Goal: Check status: Verify the current state of an ongoing process or item

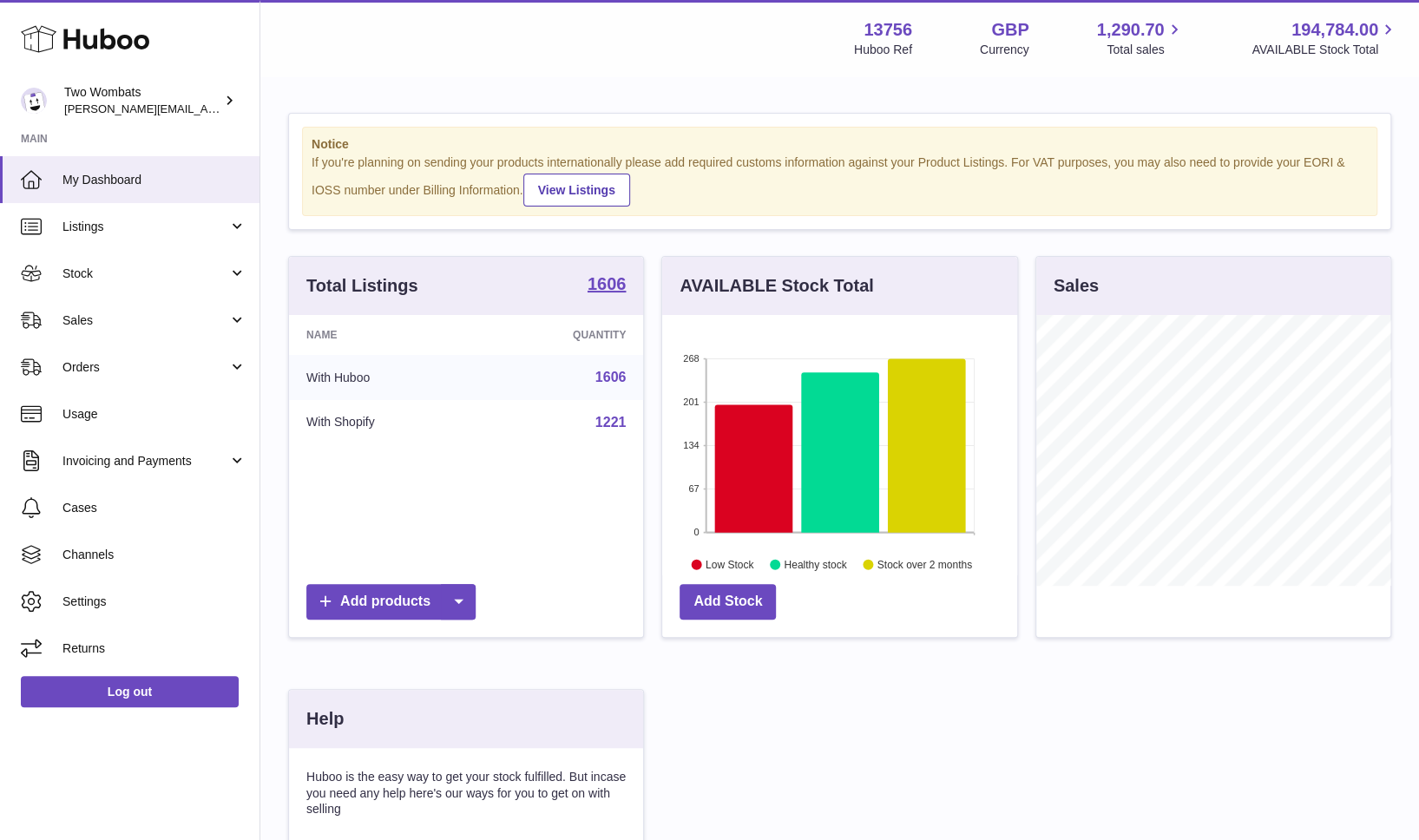
scroll to position [270, 355]
click at [242, 352] on link "Orders" at bounding box center [129, 367] width 260 height 47
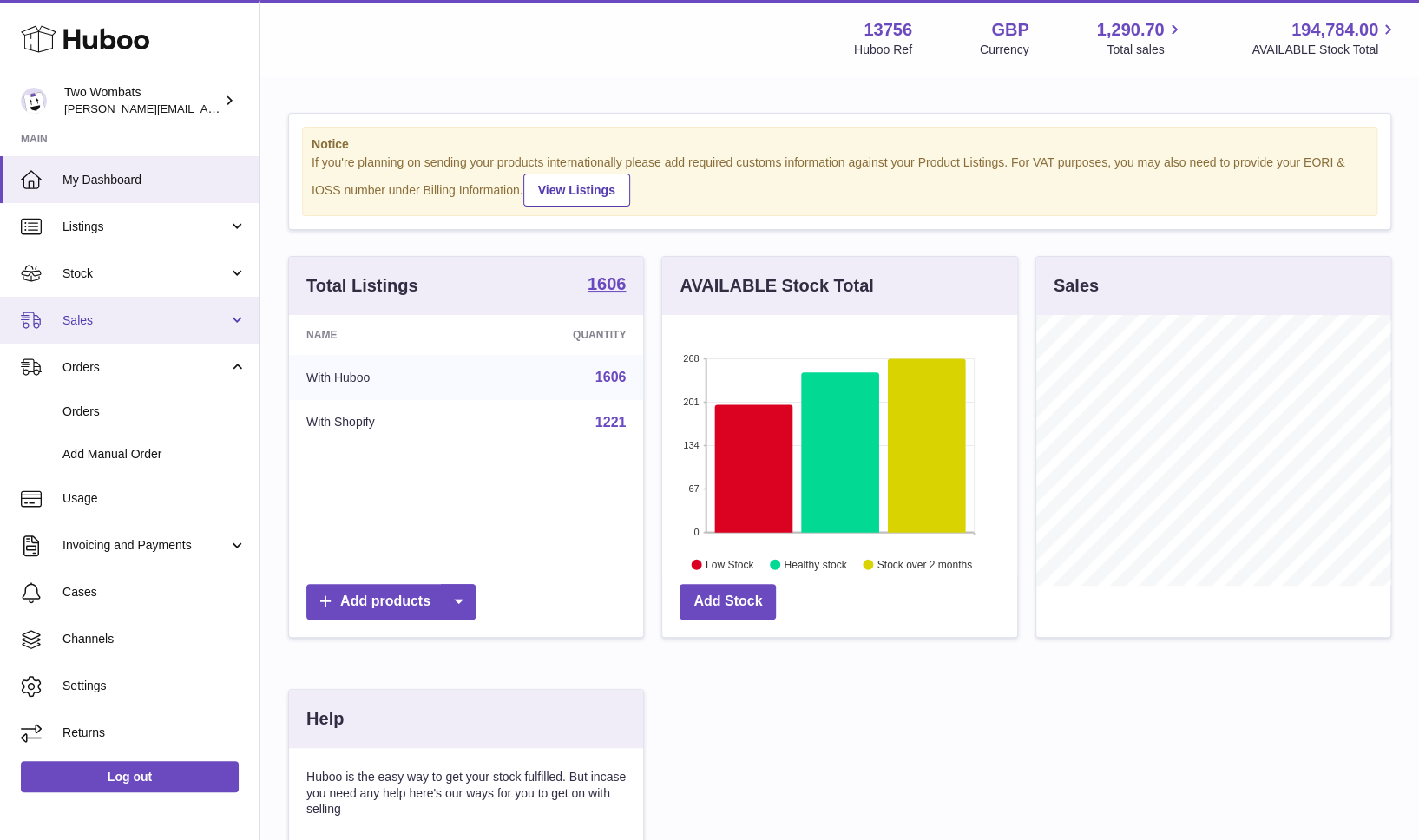
click at [236, 329] on link "Sales" at bounding box center [129, 319] width 260 height 47
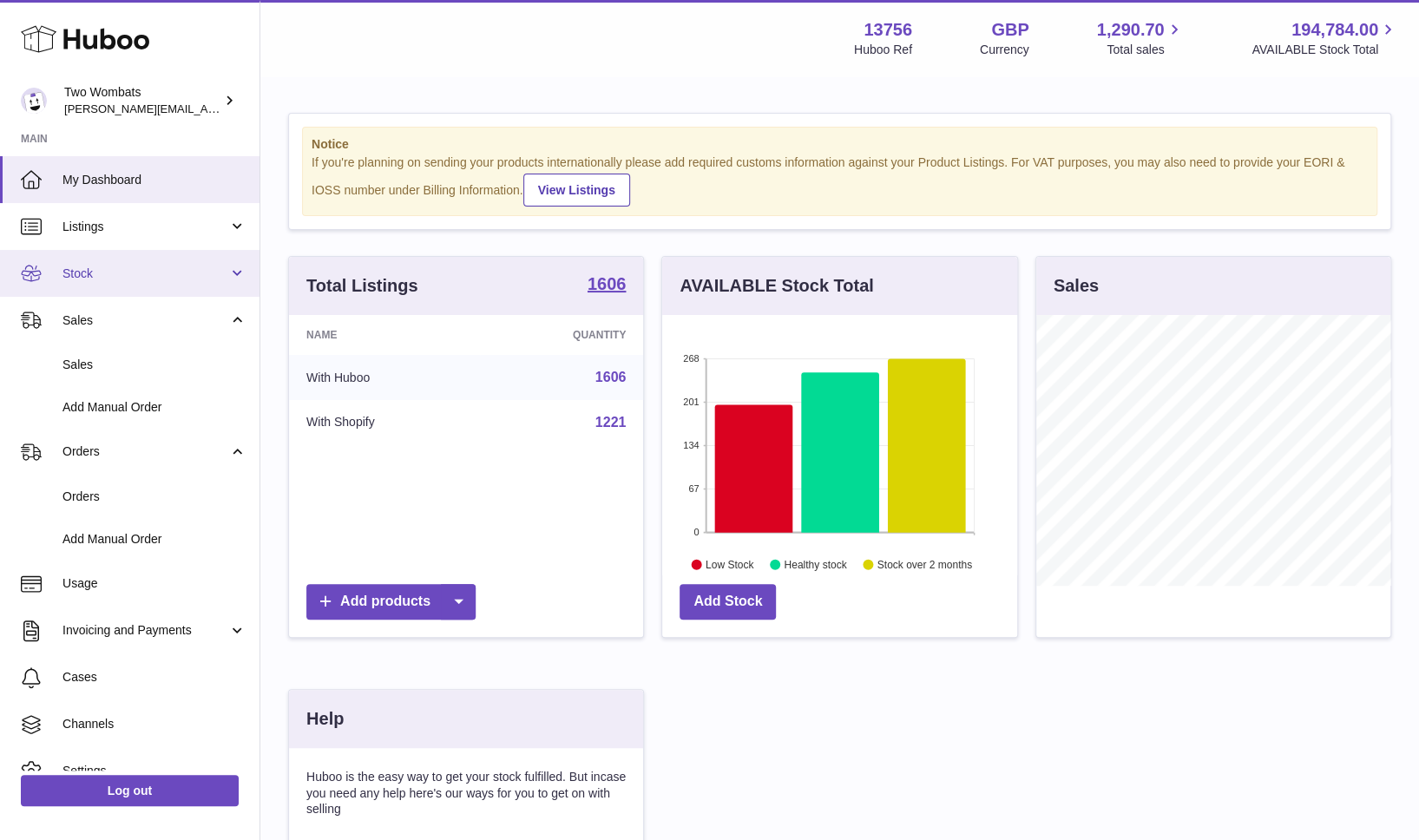
click at [219, 272] on span "Stock" at bounding box center [145, 273] width 166 height 17
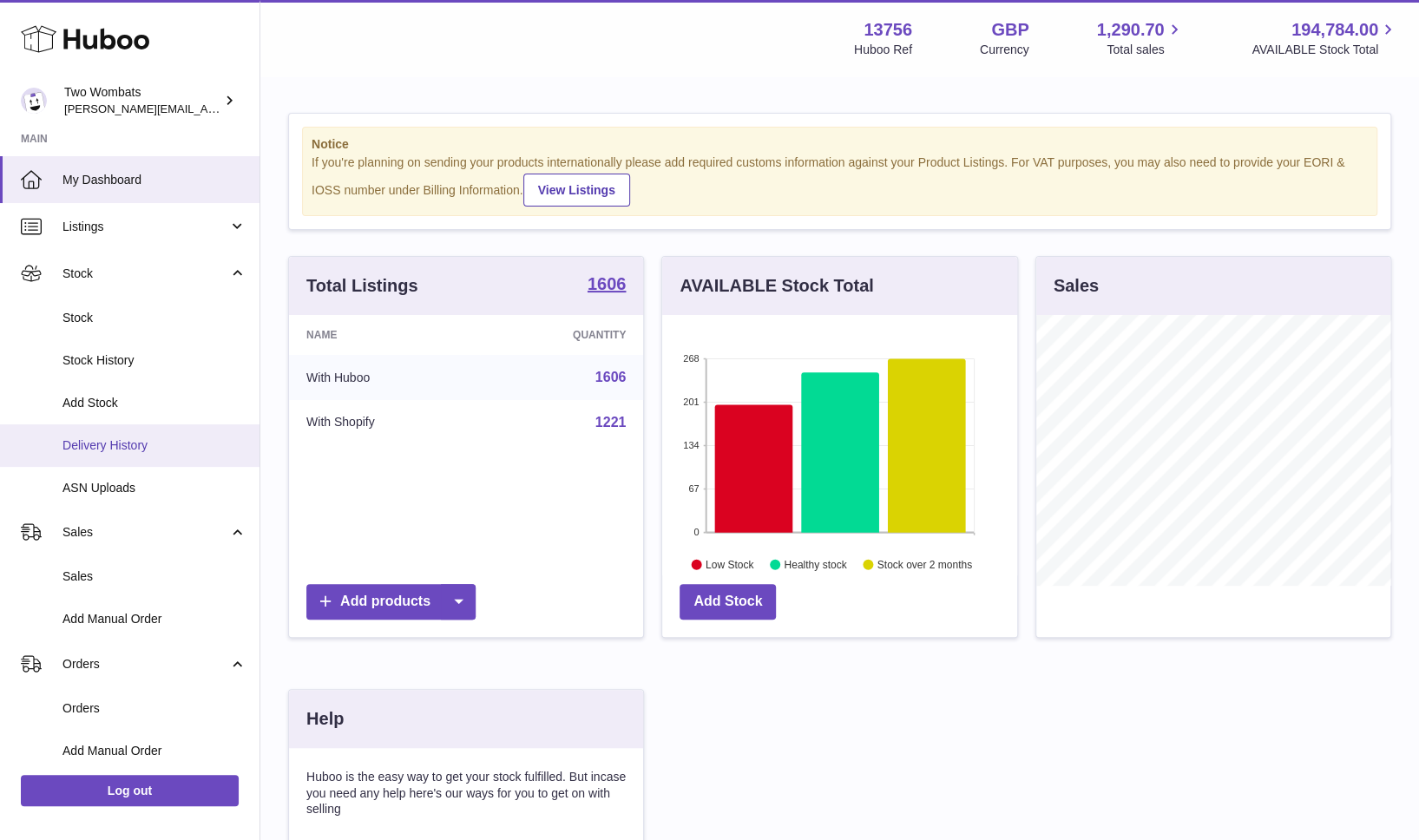
click at [137, 437] on span "Delivery History" at bounding box center [154, 445] width 184 height 17
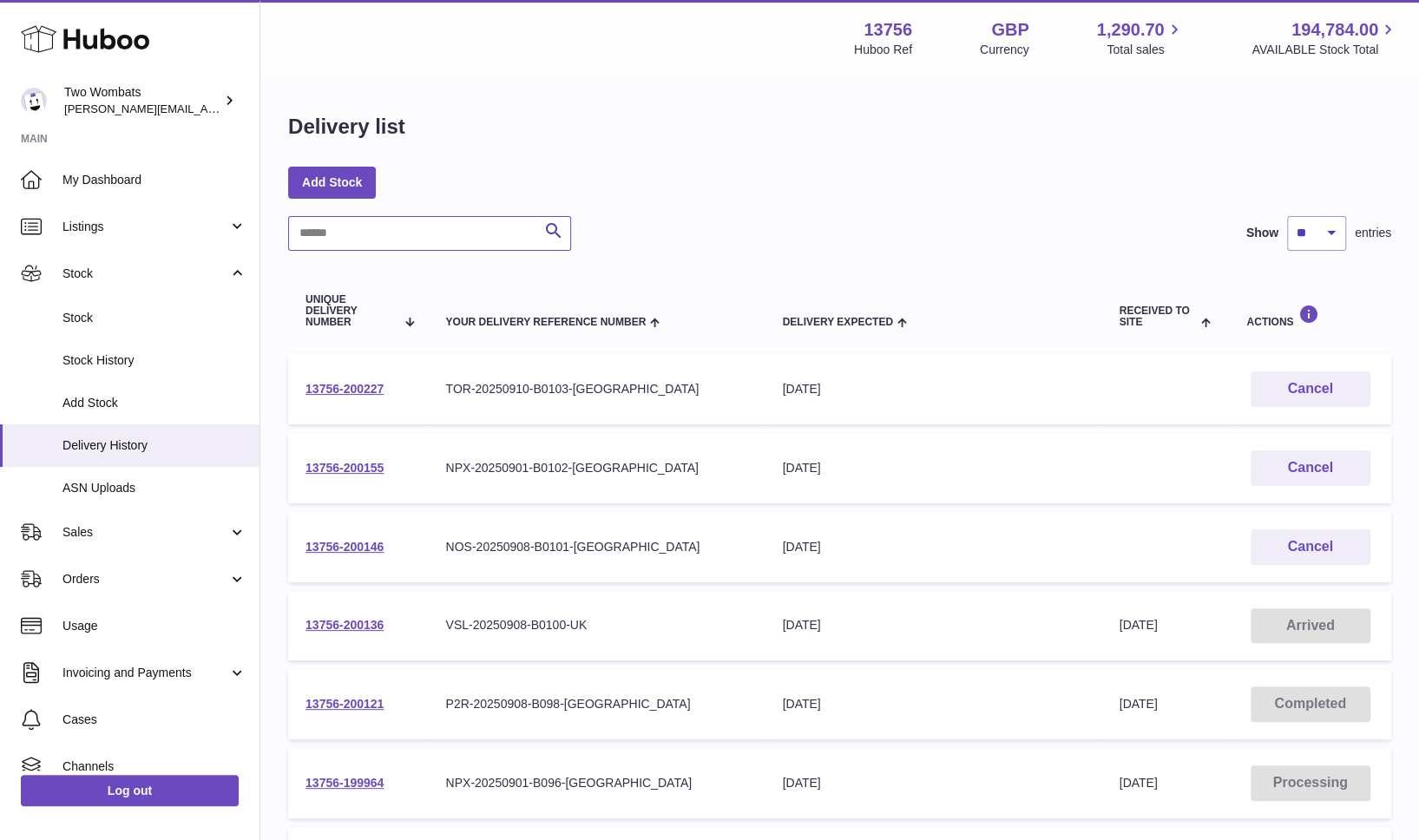
click at [410, 236] on input "text" at bounding box center [430, 233] width 283 height 35
paste input "**********"
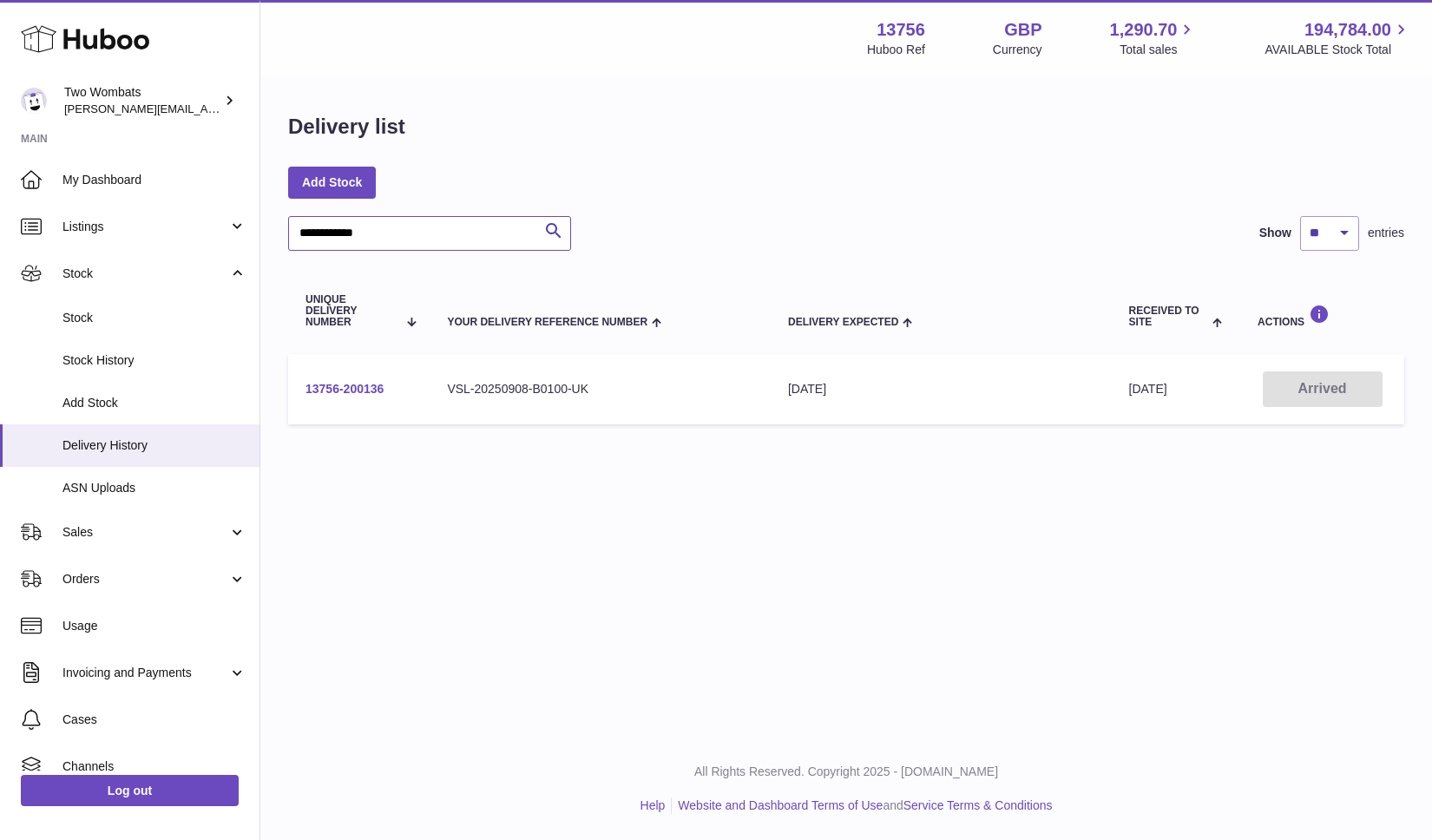
type input "**********"
click at [348, 387] on link "13756-200136" at bounding box center [344, 389] width 79 height 14
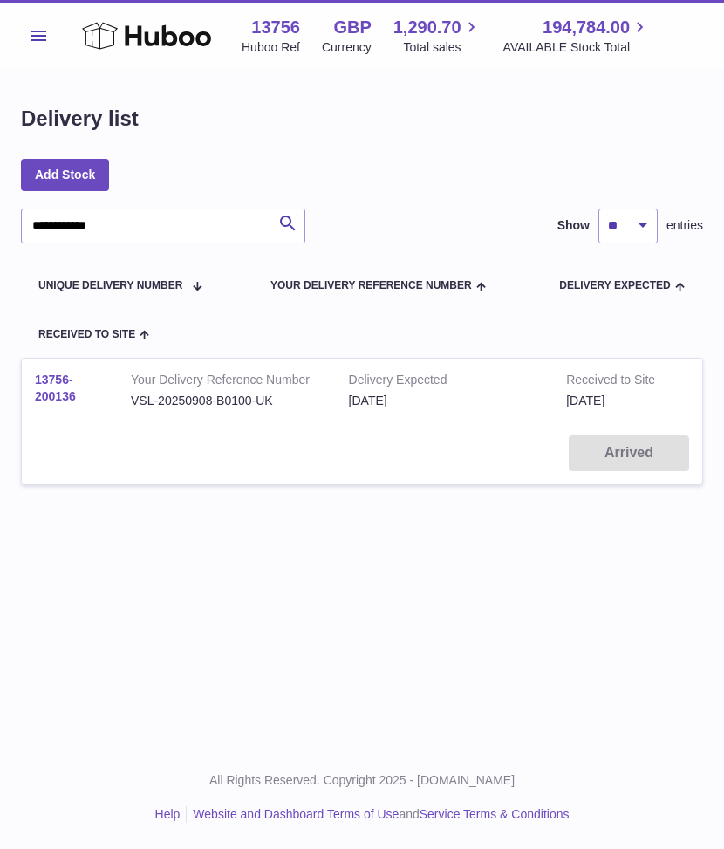
click at [65, 380] on link "13756-200136" at bounding box center [55, 388] width 41 height 31
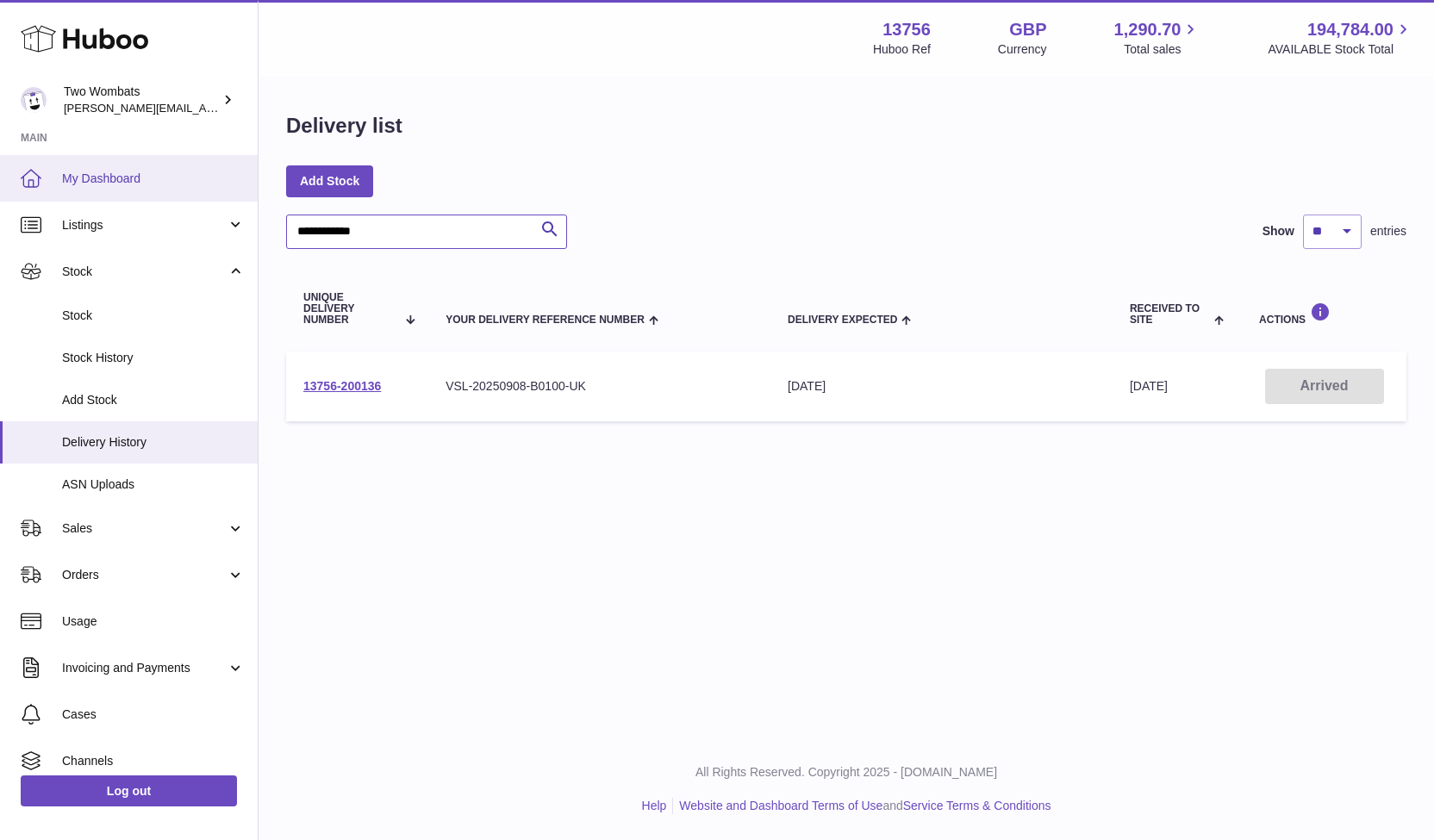
drag, startPoint x: 414, startPoint y: 230, endPoint x: 237, endPoint y: 195, distance: 180.4
click at [237, 195] on div "**********" at bounding box center [717, 420] width 1434 height 840
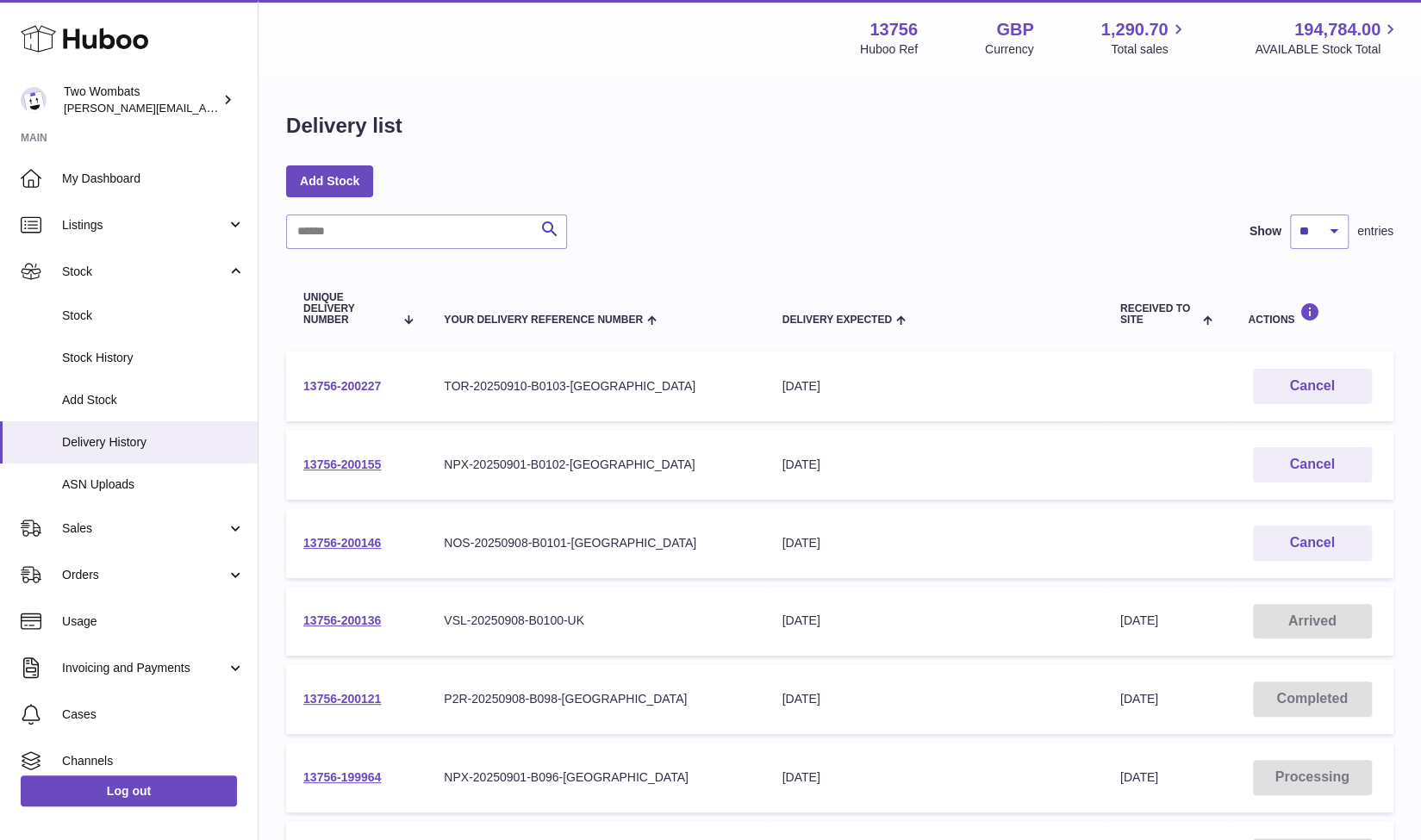
click at [350, 387] on link "13756-200227" at bounding box center [342, 386] width 78 height 14
click at [830, 173] on div "Add Stock" at bounding box center [840, 181] width 1108 height 31
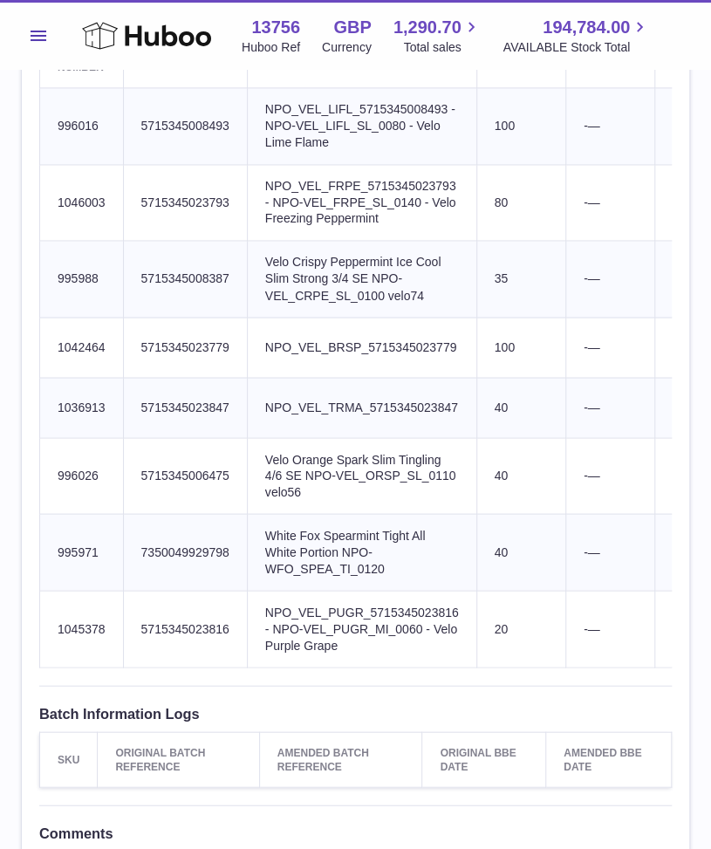
scroll to position [778, 0]
click at [307, 421] on td "Product title NPO_VEL_TRMA_5715345023847" at bounding box center [362, 406] width 230 height 60
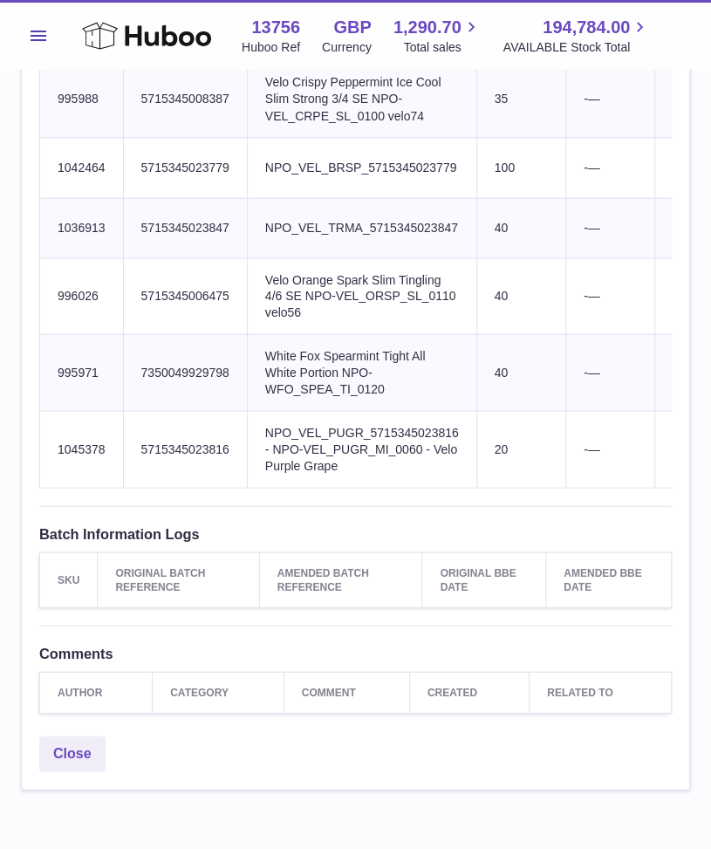
scroll to position [956, 0]
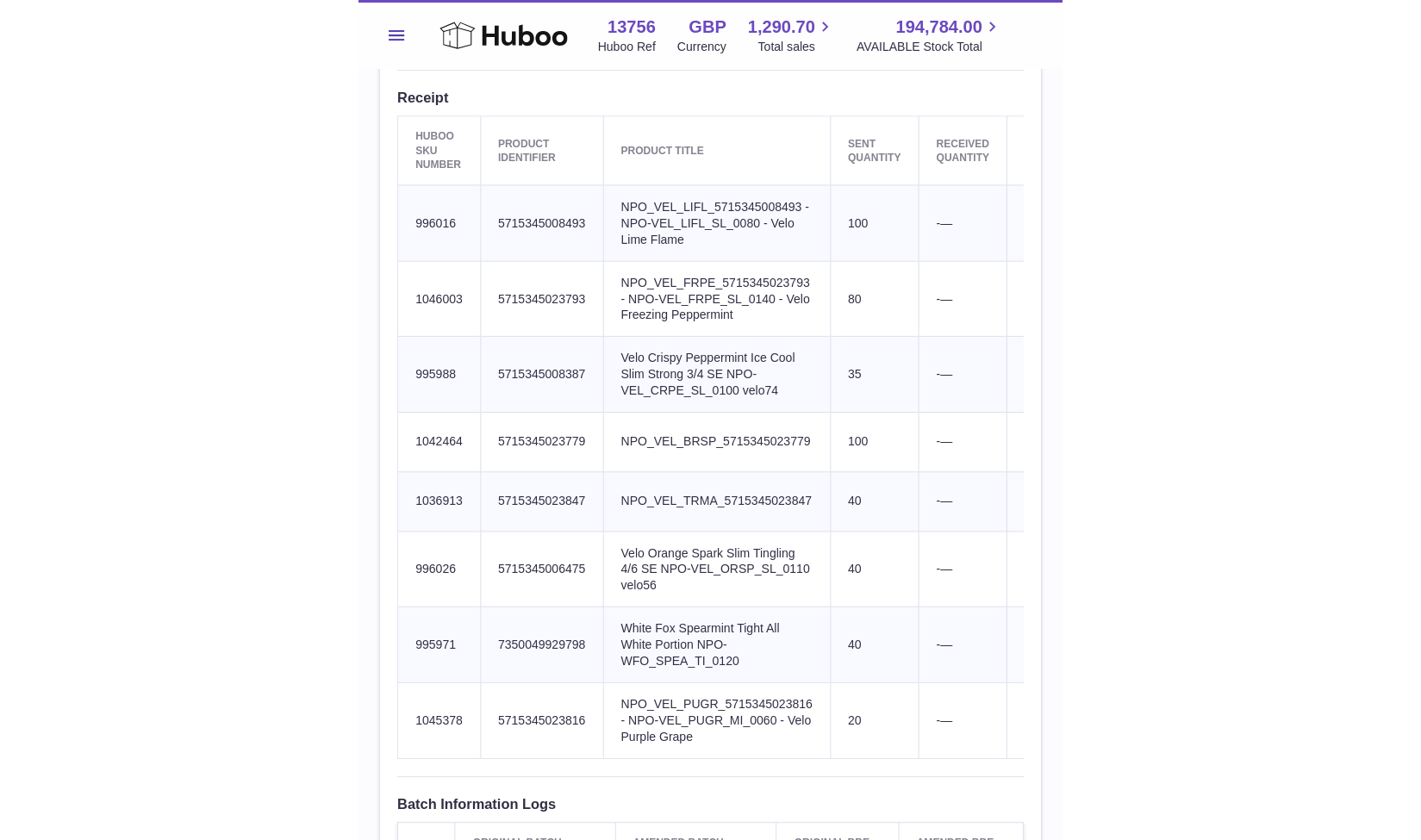
scroll to position [674, 0]
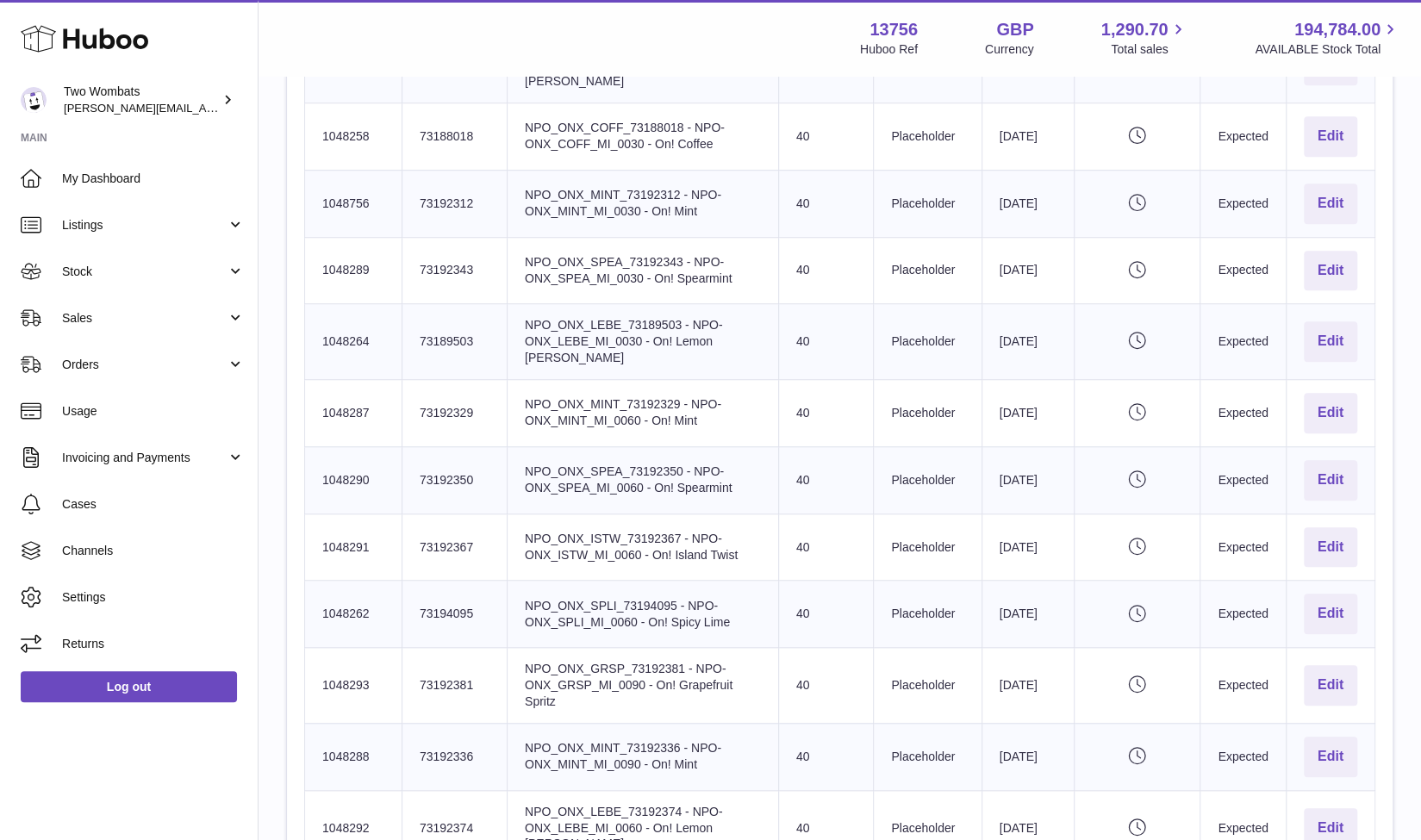
scroll to position [706, 0]
